Goal: Find specific page/section: Find specific page/section

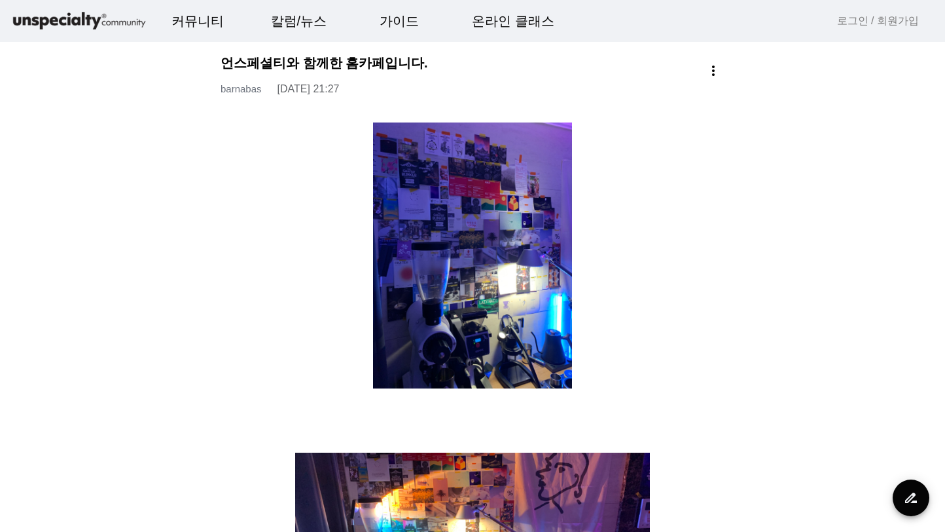
click at [95, 14] on img at bounding box center [78, 21] width 137 height 23
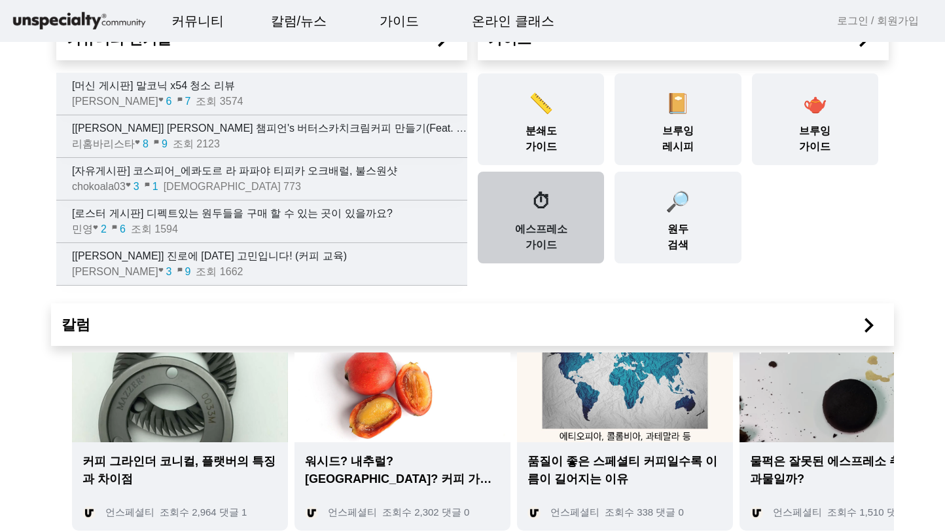
scroll to position [21, 0]
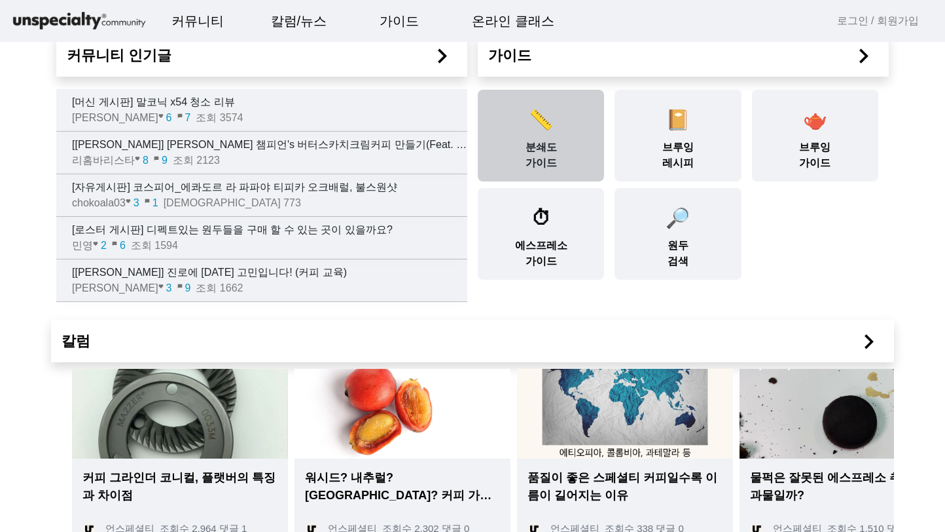
click at [540, 130] on span "📏" at bounding box center [541, 120] width 24 height 22
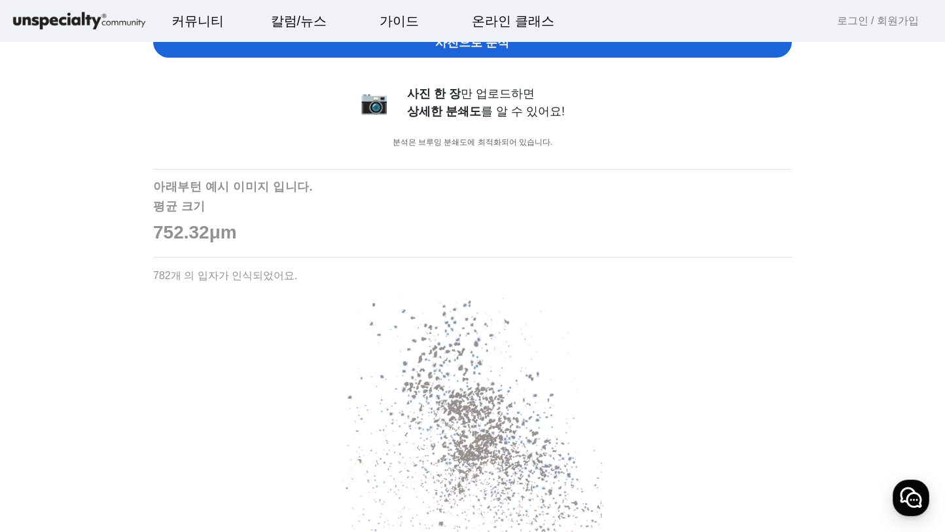
scroll to position [613, 0]
